Goal: Task Accomplishment & Management: Complete application form

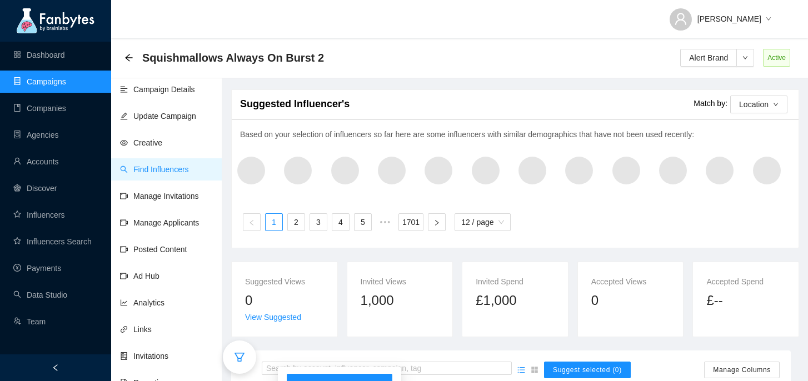
scroll to position [279, 0]
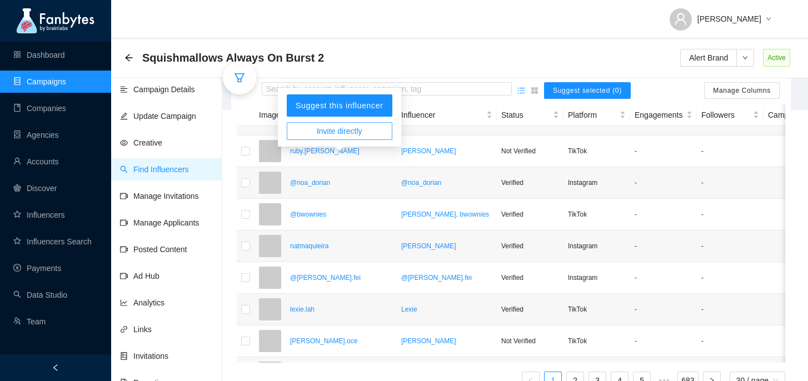
click at [353, 129] on span "Invite directly" at bounding box center [340, 131] width 46 height 12
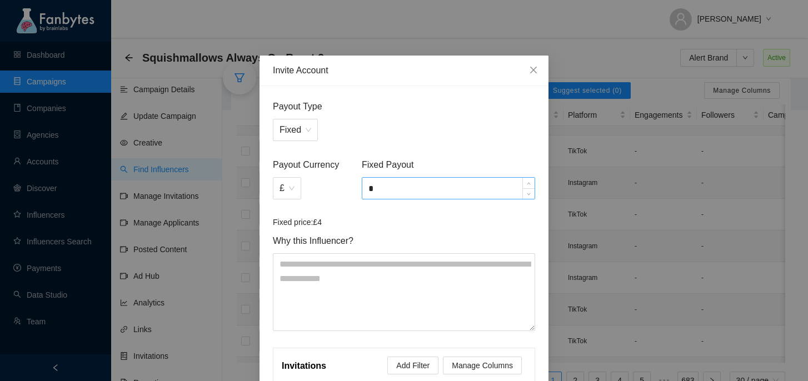
click at [402, 191] on input "*" at bounding box center [448, 188] width 172 height 21
type input "***"
click at [422, 237] on span "Why this Influencer?" at bounding box center [404, 241] width 262 height 14
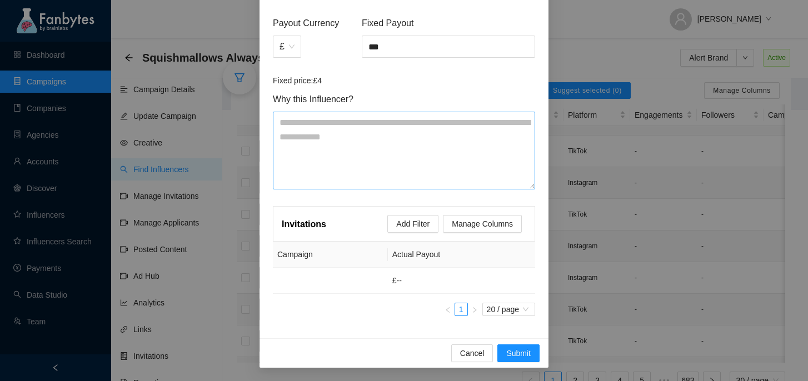
scroll to position [0, 0]
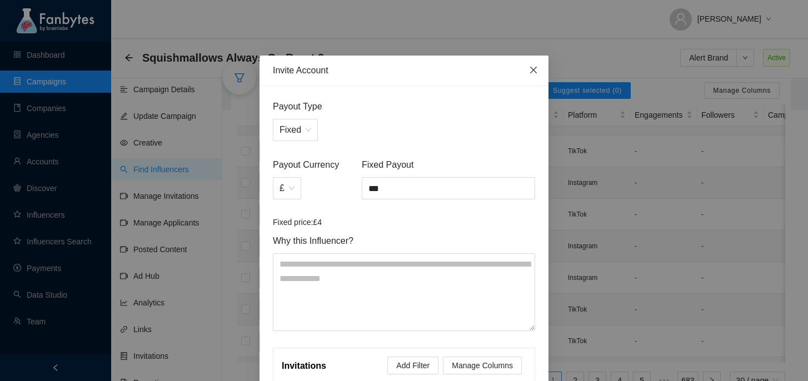
click at [527, 70] on span "Close" at bounding box center [533, 71] width 30 height 30
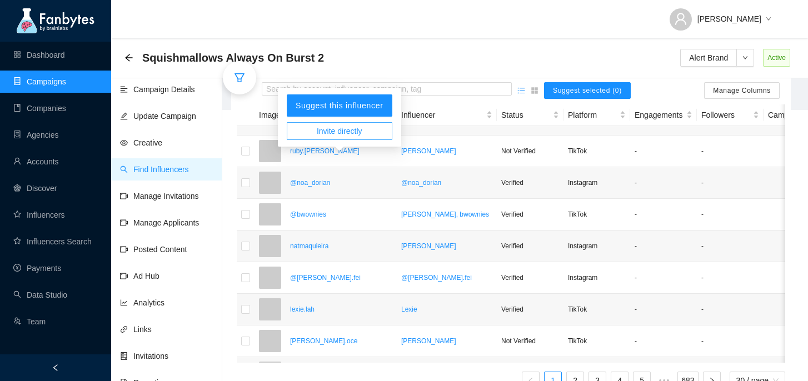
click at [345, 132] on span "Invite directly" at bounding box center [340, 131] width 46 height 12
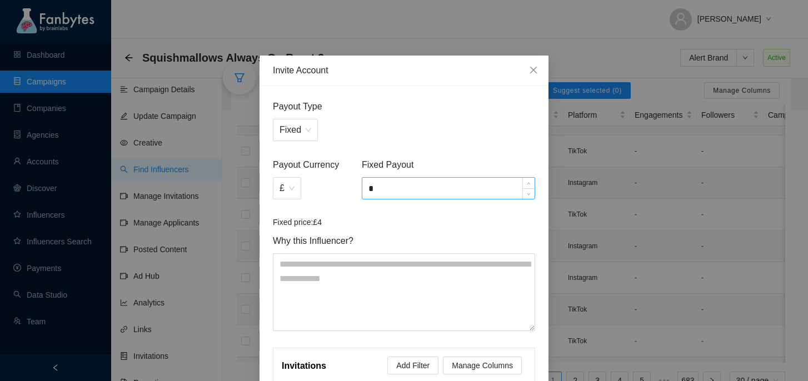
click at [402, 187] on input "*" at bounding box center [448, 188] width 172 height 21
type input "*****"
click at [404, 232] on form "Payout Type Fixed Payout Currency £ Fixed Payout ***** Fixed price: £4 Why this…" at bounding box center [404, 215] width 262 height 232
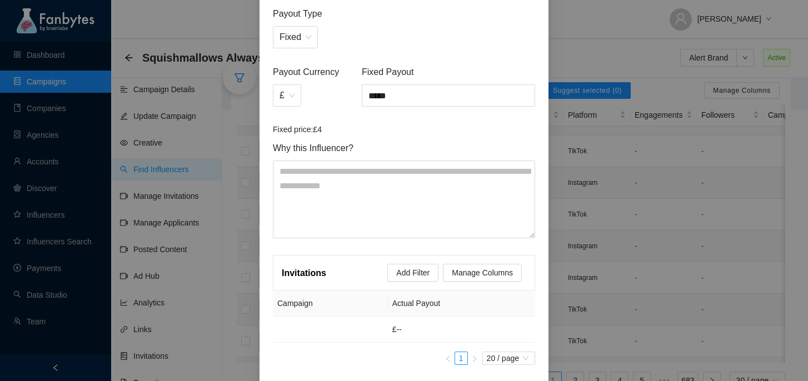
scroll to position [142, 0]
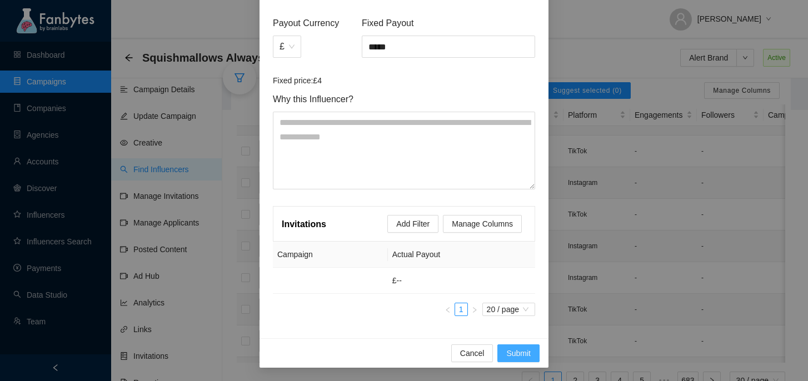
click at [514, 346] on button "Submit" at bounding box center [518, 353] width 42 height 18
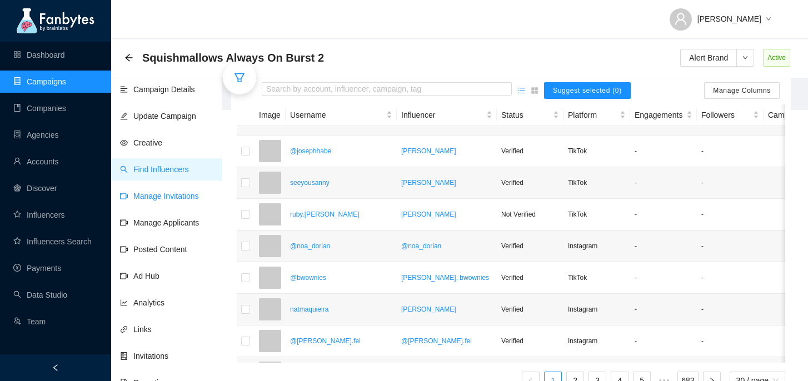
click at [145, 197] on link "Manage Invitations" at bounding box center [159, 196] width 79 height 9
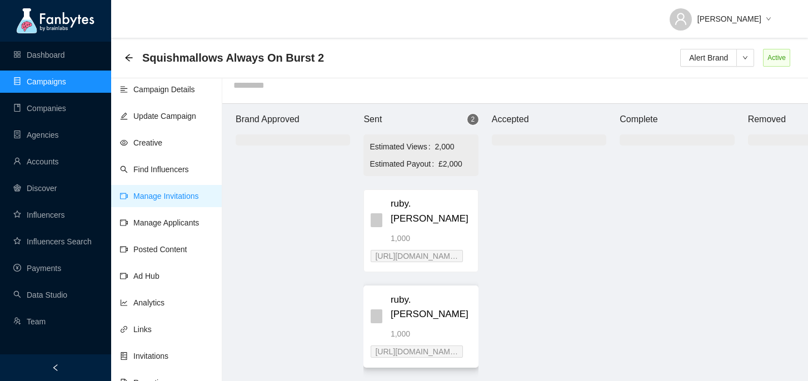
click at [439, 293] on span "ruby.[PERSON_NAME]" at bounding box center [431, 307] width 81 height 29
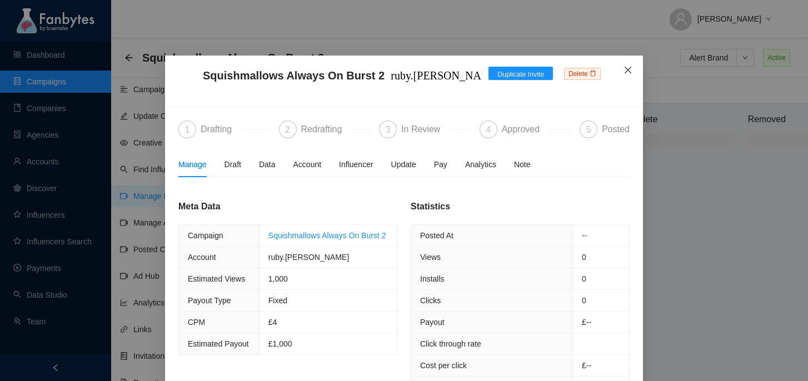
click at [627, 65] on span "Close" at bounding box center [628, 71] width 30 height 30
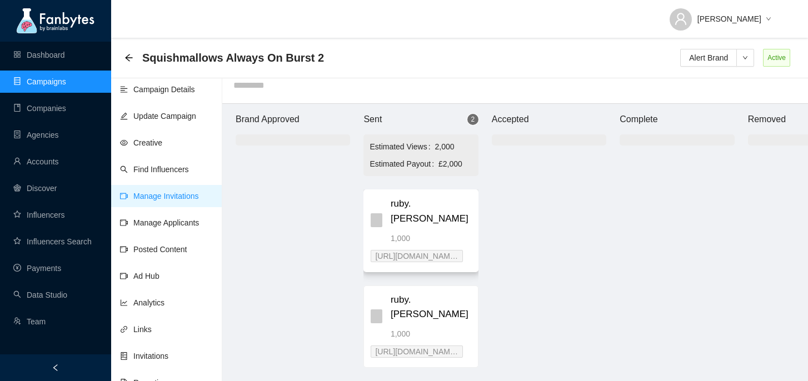
click at [438, 207] on span "ruby.[PERSON_NAME]" at bounding box center [431, 211] width 81 height 29
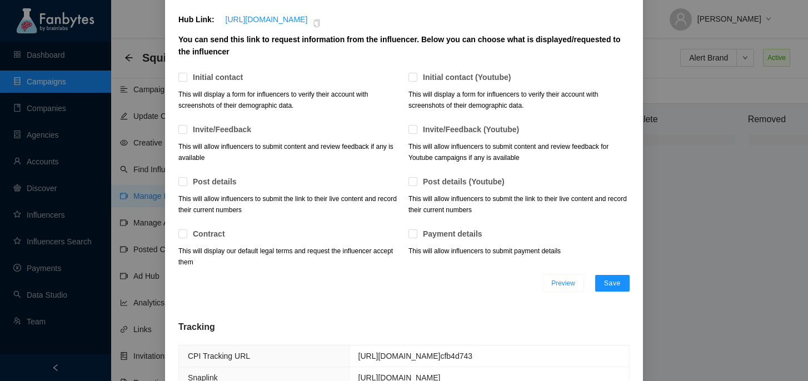
scroll to position [0, 0]
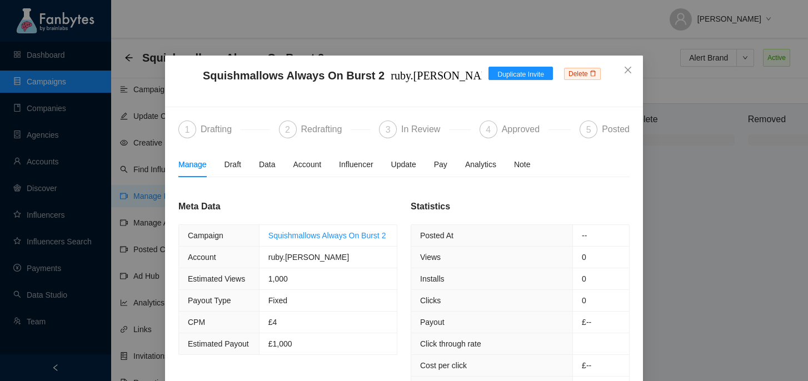
click at [581, 77] on span "Delete" at bounding box center [582, 74] width 37 height 12
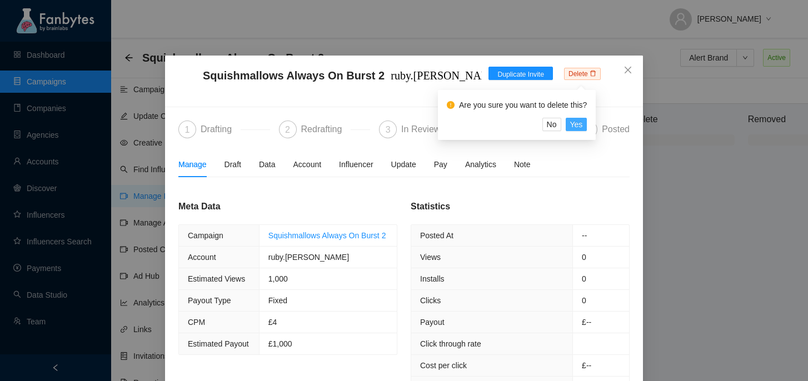
click at [583, 128] on span "Yes" at bounding box center [576, 124] width 13 height 12
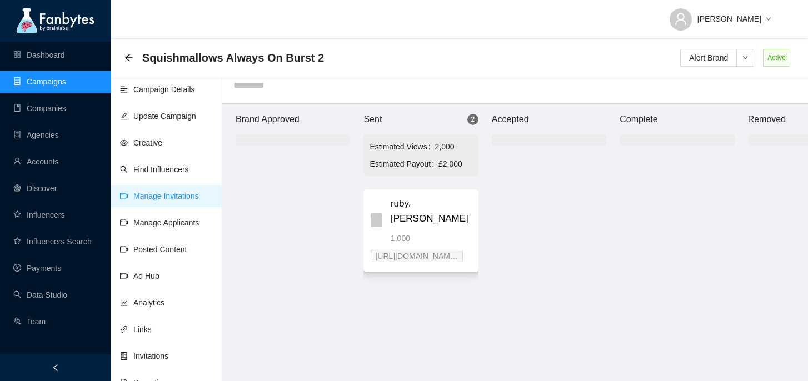
click at [423, 214] on div "ruby.[PERSON_NAME] 1,000" at bounding box center [431, 220] width 81 height 47
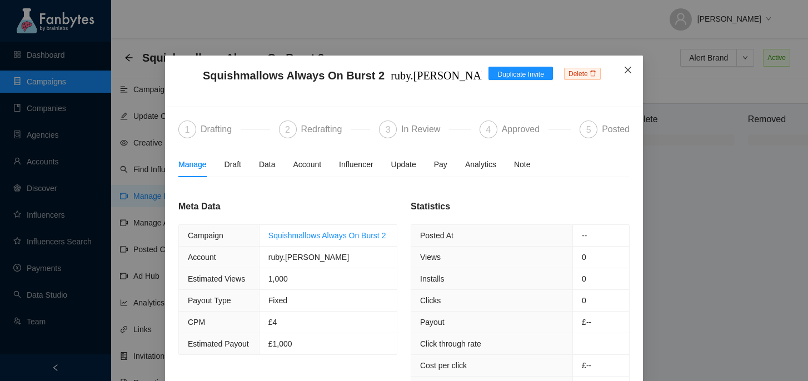
click at [626, 67] on icon "close" at bounding box center [627, 70] width 9 height 9
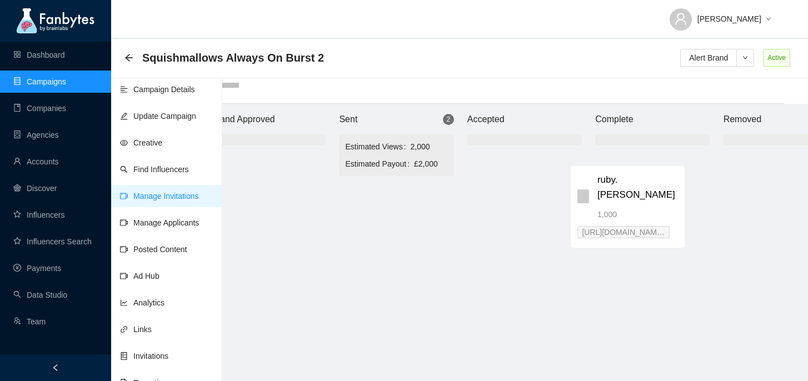
scroll to position [11, 32]
drag, startPoint x: 436, startPoint y: 198, endPoint x: 665, endPoint y: 168, distance: 231.4
click at [665, 168] on div "Brand Approved Sent 2 Estimated Views 2,000 Estimated Payout £2,000 ruby.[PERSO…" at bounding box center [516, 242] width 667 height 277
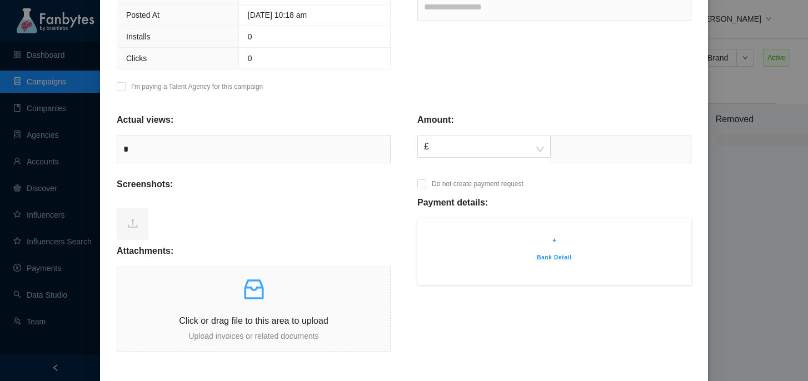
scroll to position [363, 0]
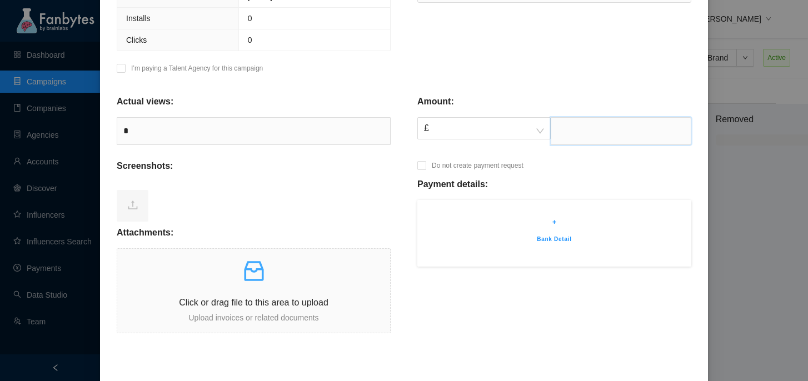
click at [591, 134] on input "text" at bounding box center [621, 131] width 141 height 28
type input "***"
click at [334, 207] on div at bounding box center [254, 204] width 274 height 44
click at [200, 256] on span "Click or drag file to this area to upload Upload invoices or related documents" at bounding box center [253, 291] width 273 height 84
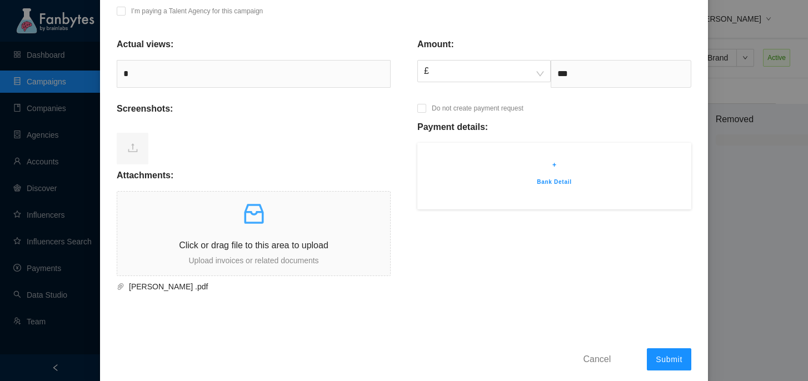
scroll to position [429, 0]
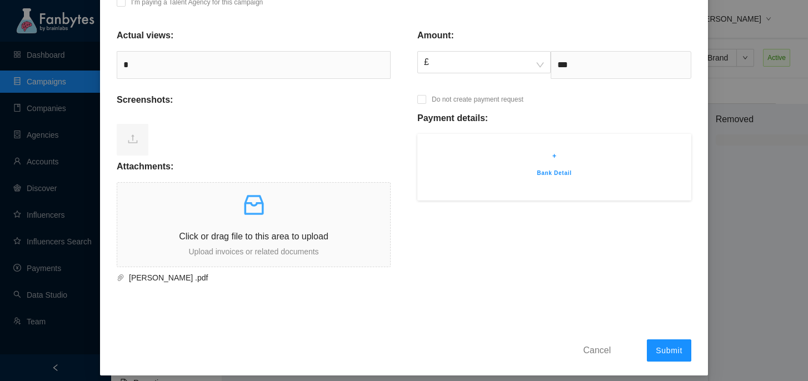
click at [544, 164] on div "+ Bank Detail" at bounding box center [554, 167] width 274 height 67
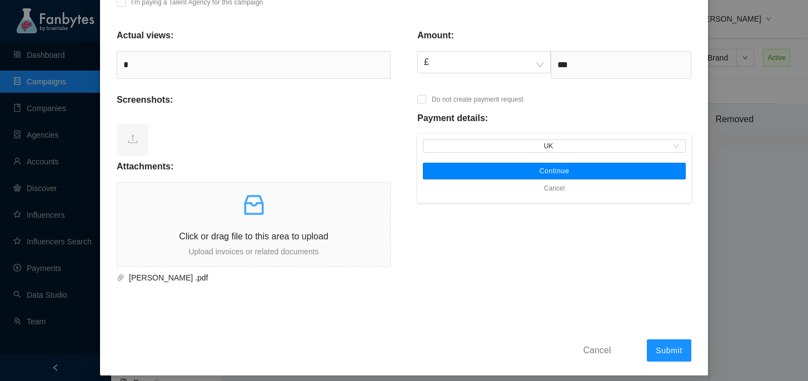
click at [574, 177] on button "Continue" at bounding box center [554, 171] width 263 height 17
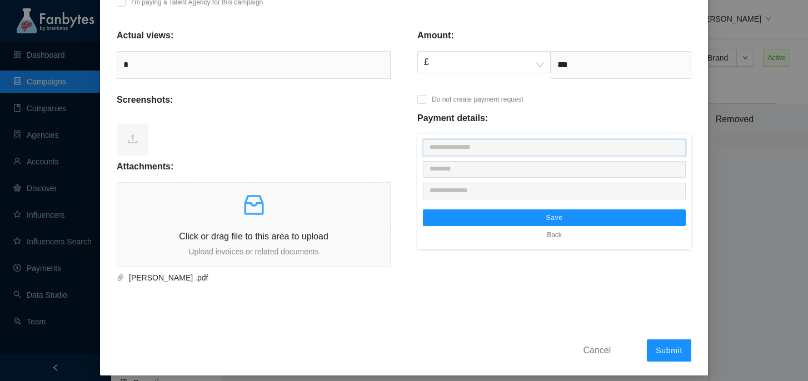
click at [511, 154] on input "text" at bounding box center [554, 147] width 263 height 17
type input "**********"
click at [502, 166] on input "text" at bounding box center [554, 169] width 263 height 17
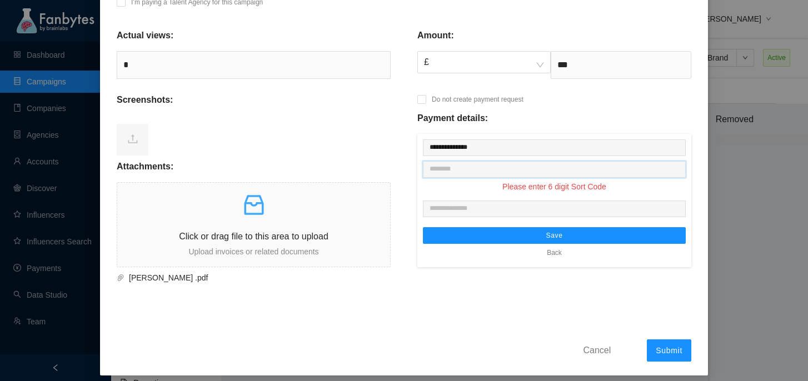
click at [489, 169] on input "text" at bounding box center [554, 169] width 263 height 17
paste input "********"
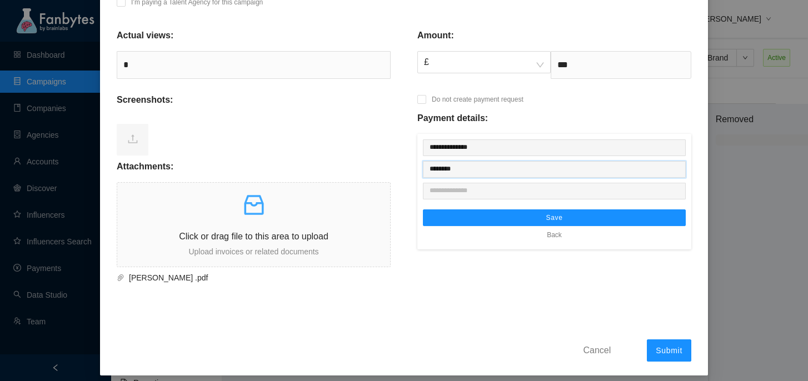
type input "********"
click at [476, 190] on input "text" at bounding box center [554, 191] width 263 height 17
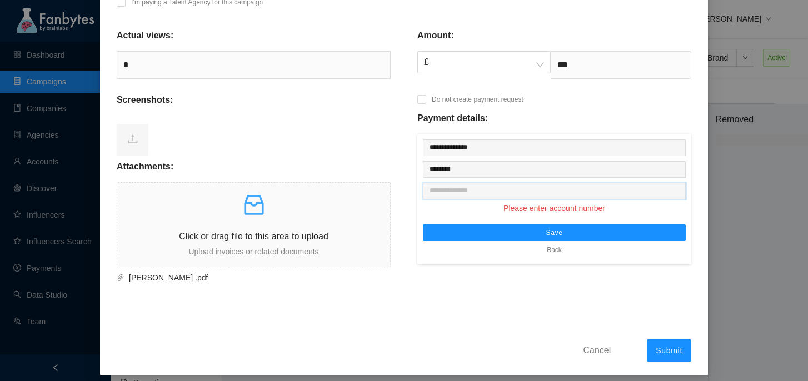
paste input "********"
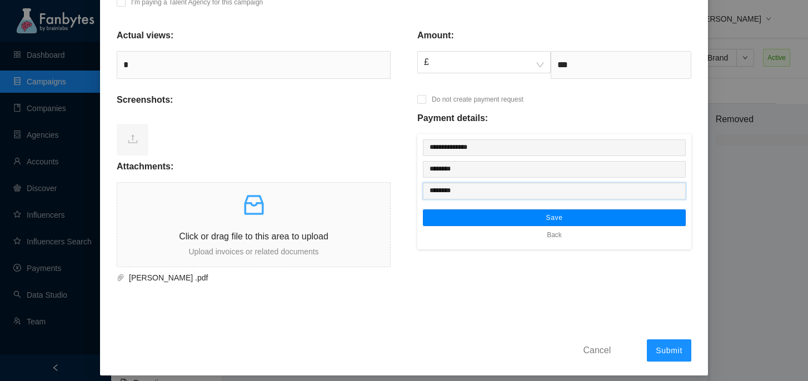
type input "********"
click at [487, 217] on button "Save" at bounding box center [554, 217] width 263 height 17
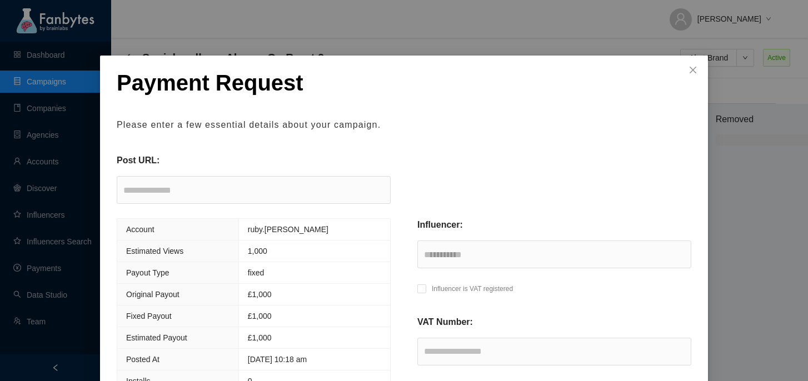
scroll to position [437, 0]
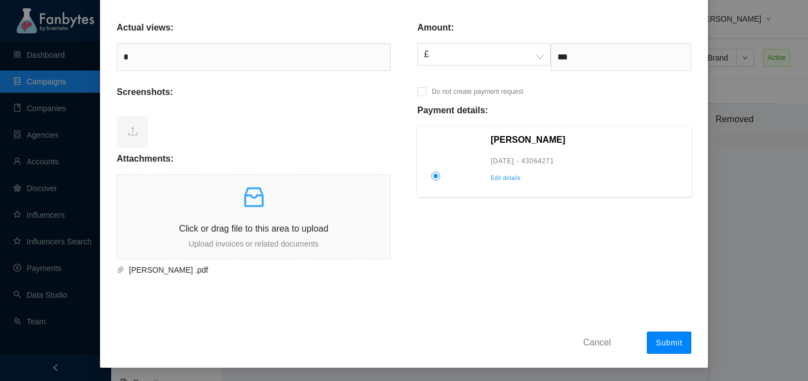
click at [675, 347] on span "Submit" at bounding box center [669, 342] width 27 height 9
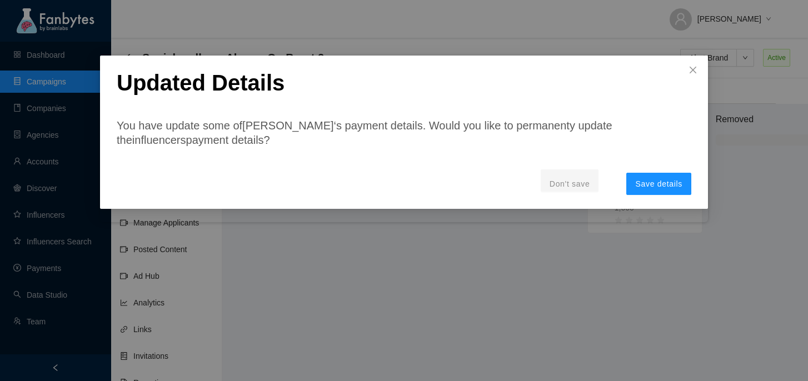
scroll to position [0, 0]
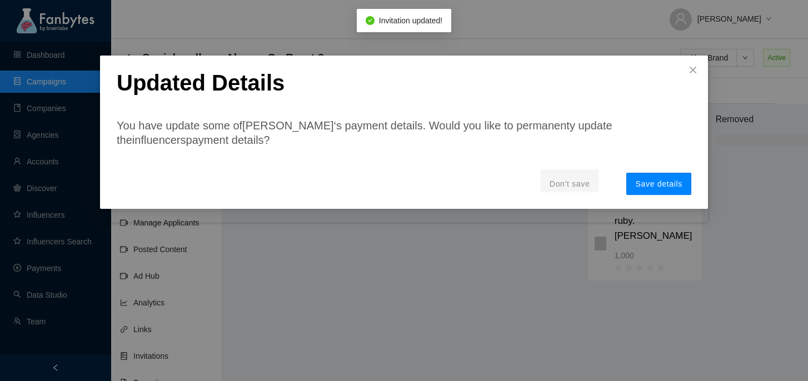
click at [671, 185] on span "Save details" at bounding box center [658, 183] width 47 height 9
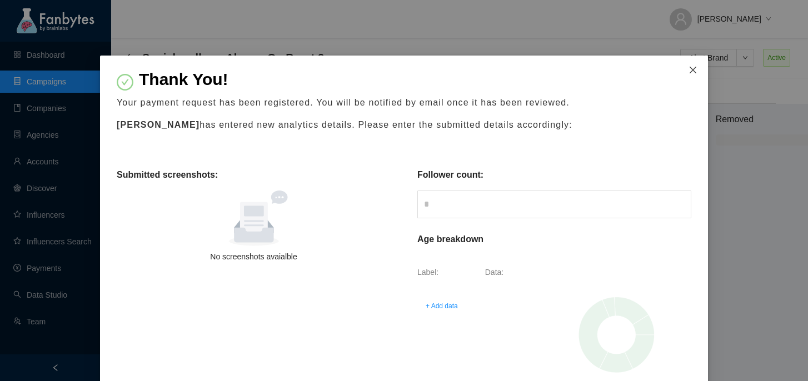
click at [700, 66] on span "Close" at bounding box center [693, 71] width 30 height 30
